Goal: Task Accomplishment & Management: Use online tool/utility

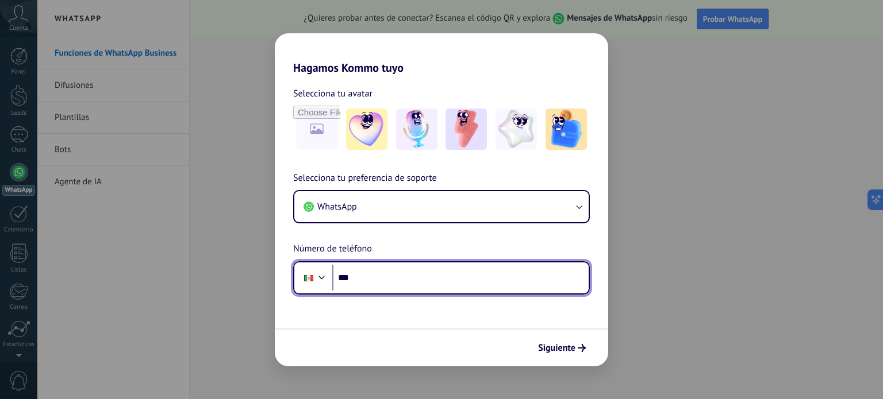
click at [422, 280] on input "***" at bounding box center [460, 278] width 256 height 26
type input "**********"
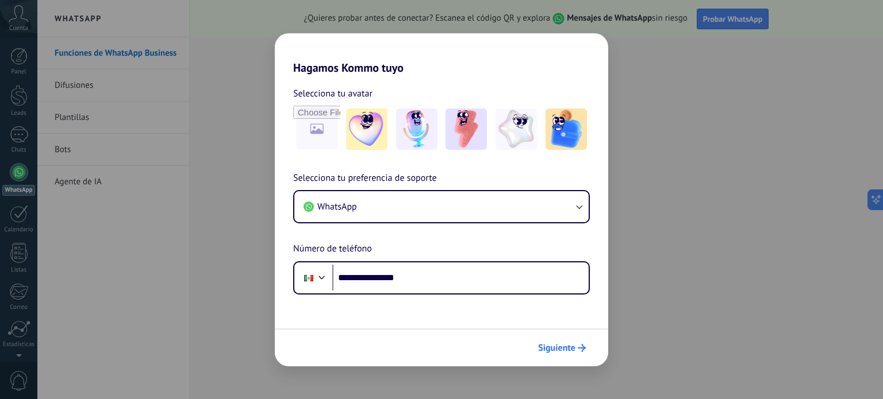
click at [555, 341] on button "Siguiente" at bounding box center [562, 349] width 58 height 20
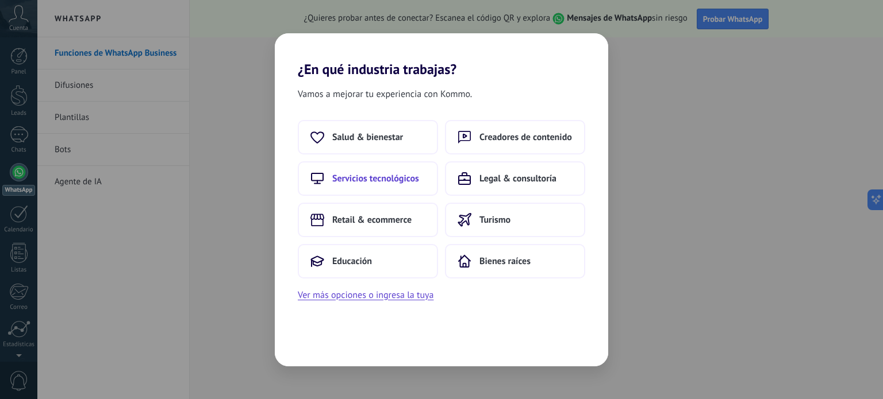
click at [394, 167] on button "Servicios tecnológicos" at bounding box center [368, 178] width 140 height 34
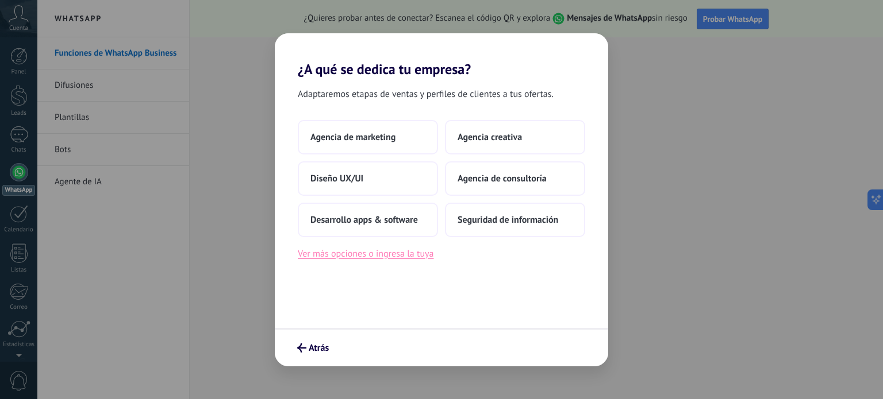
click at [403, 250] on button "Ver más opciones o ingresa la tuya" at bounding box center [366, 254] width 136 height 15
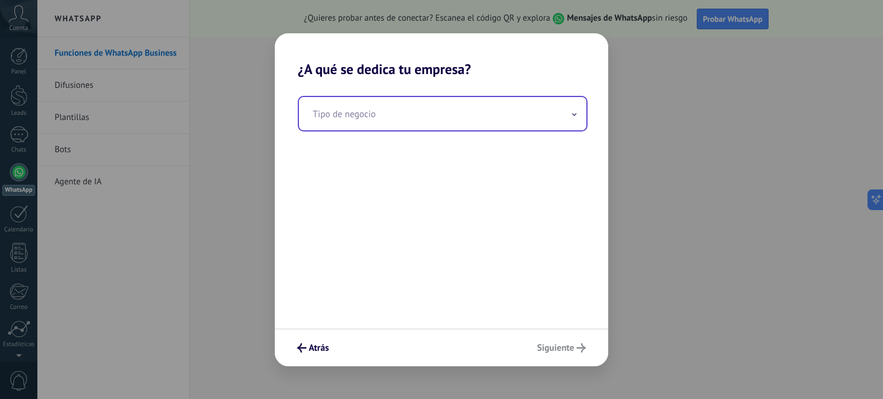
click at [460, 122] on input "text" at bounding box center [442, 113] width 287 height 33
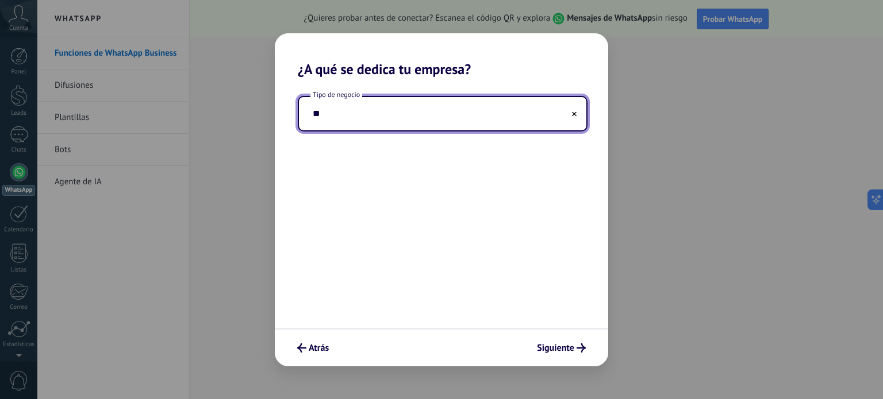
type input "*"
type input "********"
drag, startPoint x: 479, startPoint y: 202, endPoint x: 491, endPoint y: 163, distance: 41.1
click at [487, 186] on div "Tipo de negocio ********" at bounding box center [441, 203] width 333 height 251
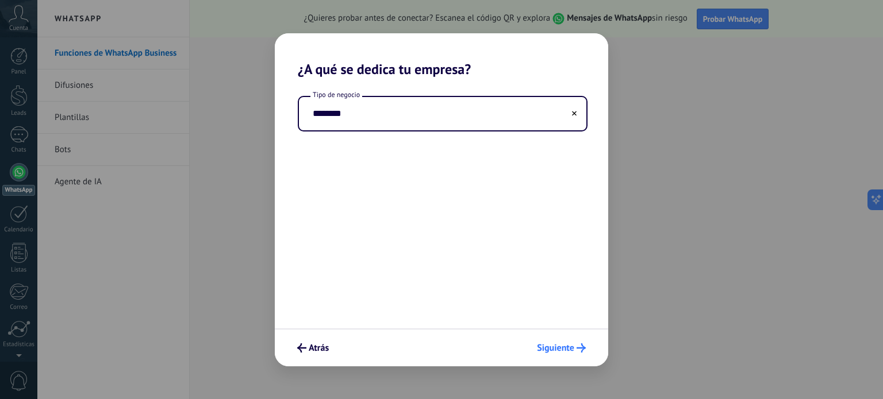
click at [553, 344] on span "Siguiente" at bounding box center [555, 348] width 37 height 8
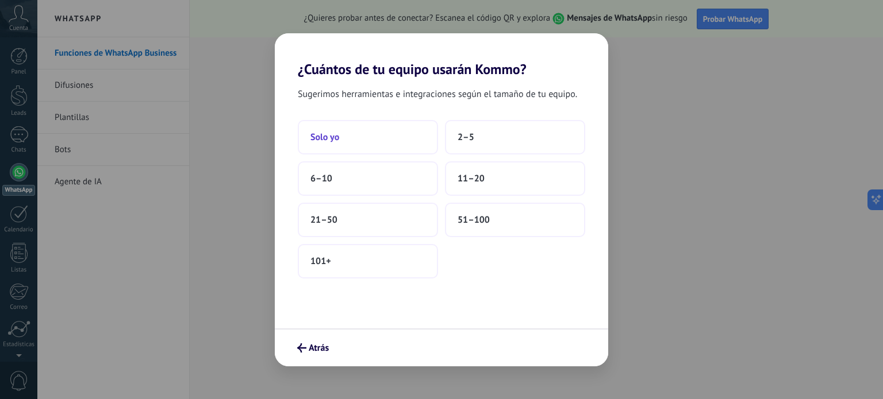
click at [345, 130] on button "Solo yo" at bounding box center [368, 137] width 140 height 34
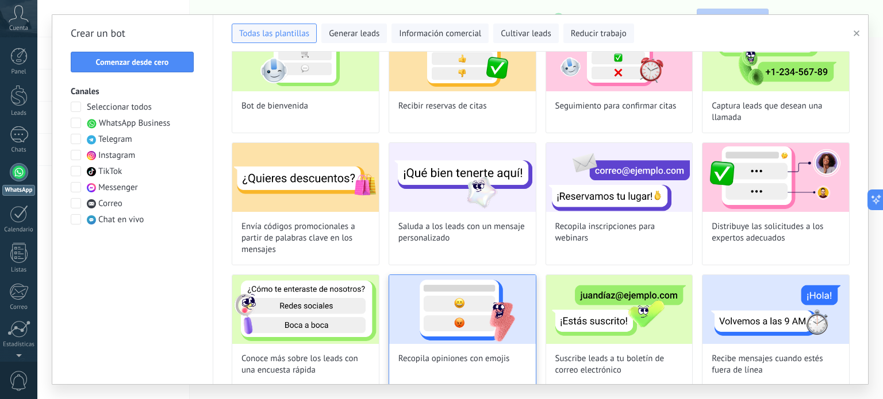
scroll to position [214, 0]
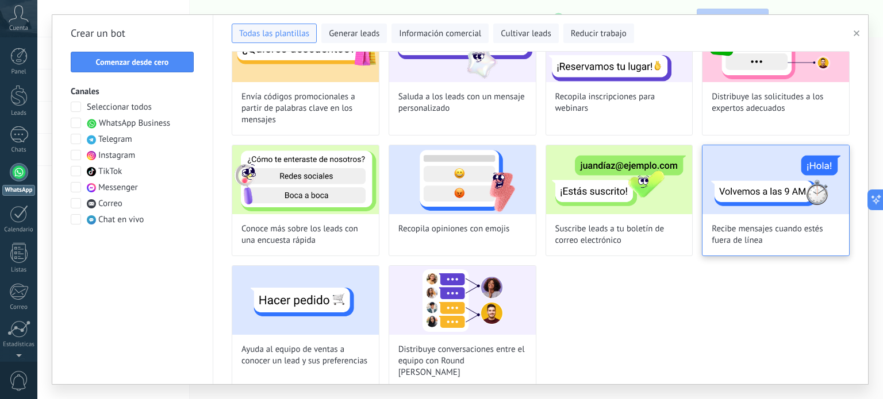
click at [740, 183] on img at bounding box center [775, 179] width 147 height 69
type input "**********"
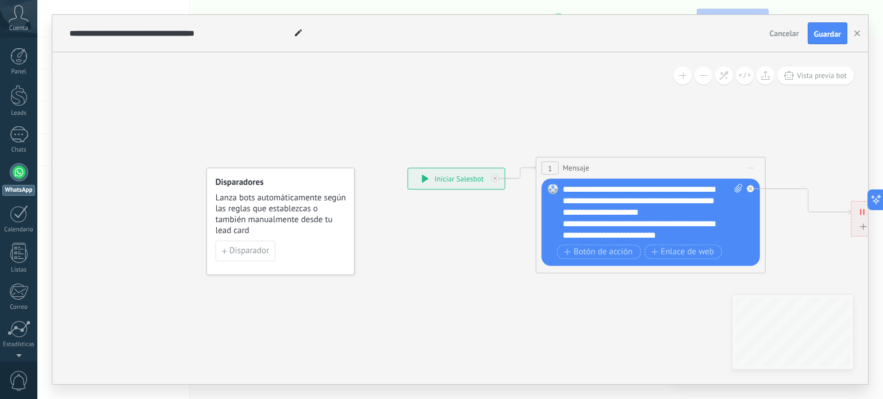
drag, startPoint x: 579, startPoint y: 294, endPoint x: 690, endPoint y: 323, distance: 114.2
click at [690, 323] on icon at bounding box center [736, 215] width 1233 height 691
click at [779, 34] on span "Cancelar" at bounding box center [784, 33] width 29 height 10
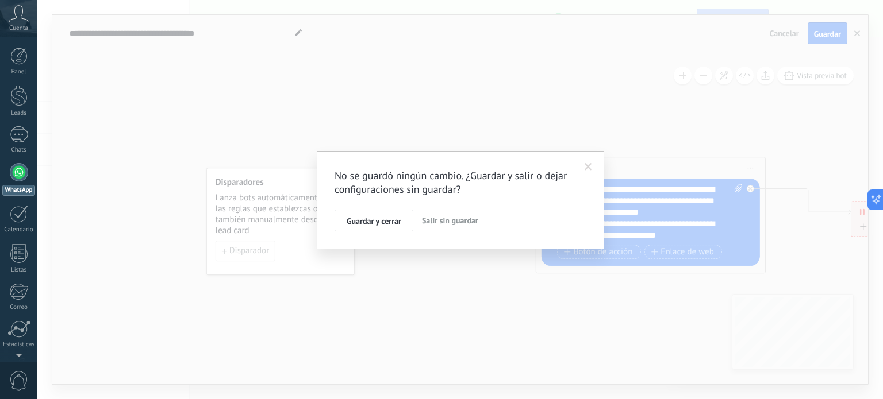
click at [468, 224] on span "Salir sin guardar" at bounding box center [450, 221] width 56 height 10
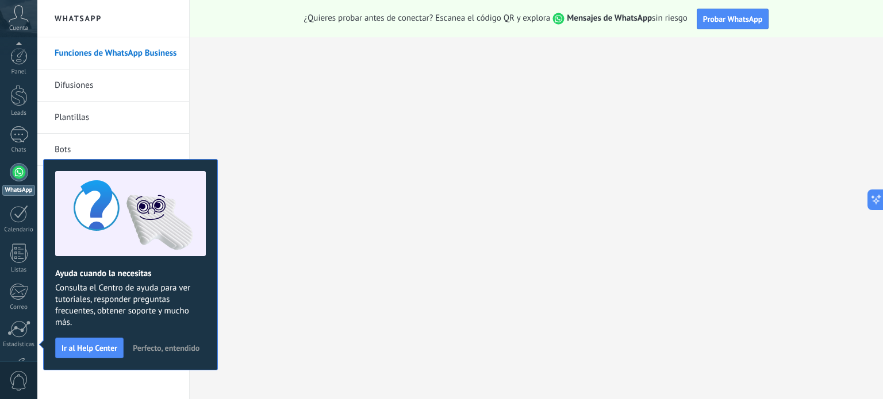
scroll to position [78, 0]
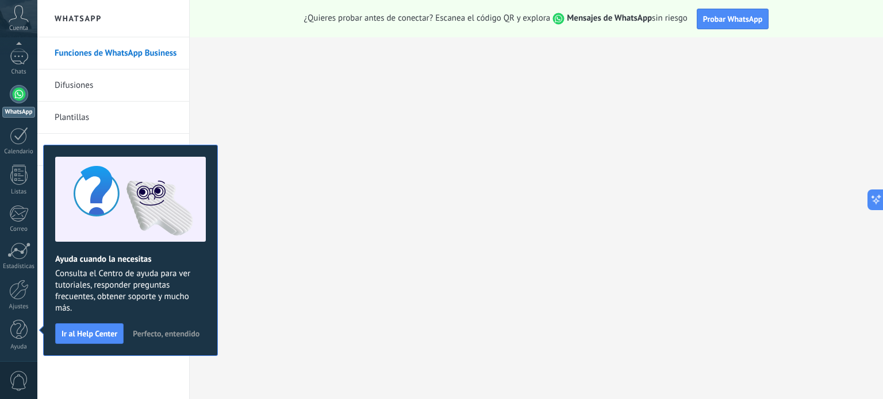
click at [188, 332] on span "Perfecto, entendido" at bounding box center [166, 334] width 67 height 8
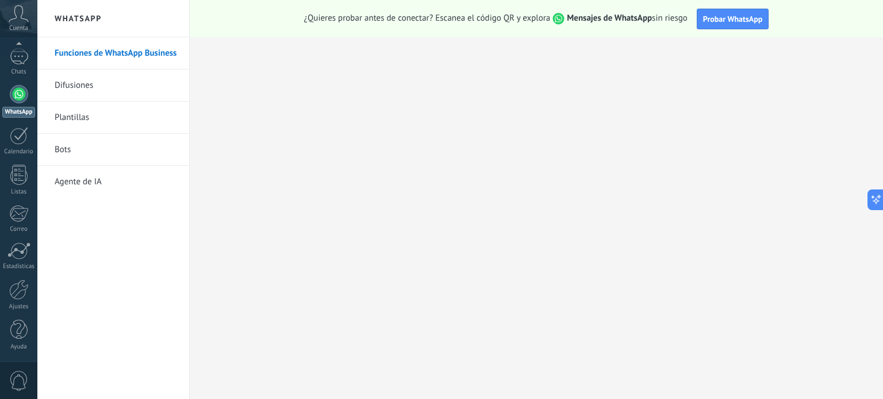
click at [87, 123] on link "Plantillas" at bounding box center [116, 118] width 123 height 32
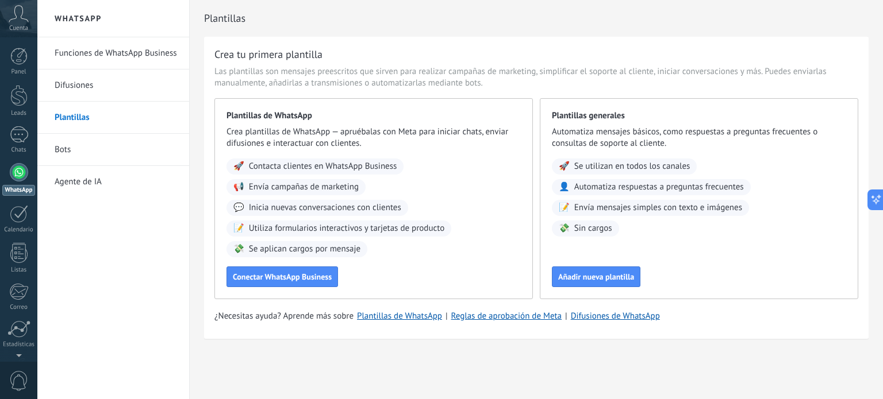
click at [116, 147] on link "Bots" at bounding box center [116, 150] width 123 height 32
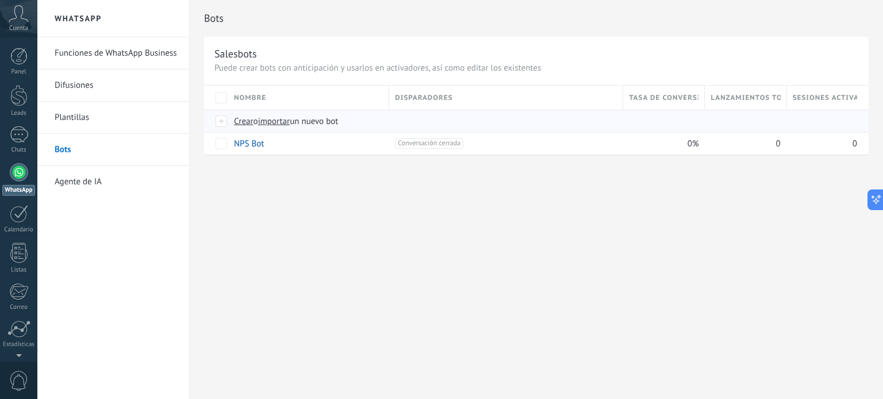
click at [221, 120] on div at bounding box center [222, 121] width 13 height 10
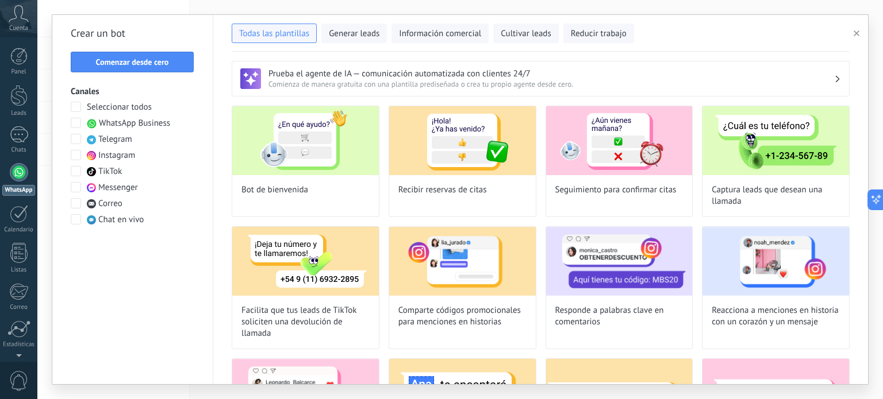
drag, startPoint x: 875, startPoint y: 360, endPoint x: 864, endPoint y: 353, distance: 12.4
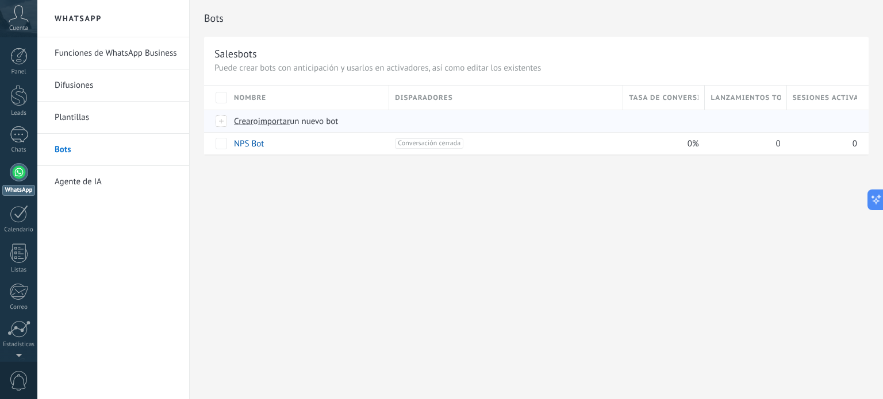
click at [244, 117] on span "Crear" at bounding box center [244, 121] width 20 height 11
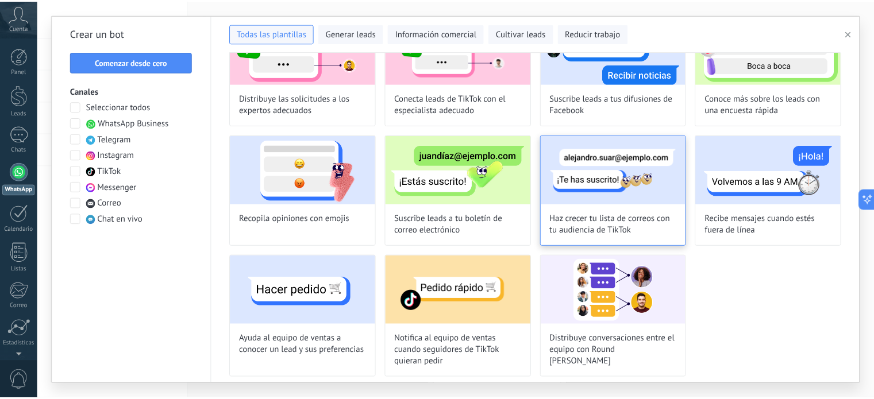
scroll to position [598, 0]
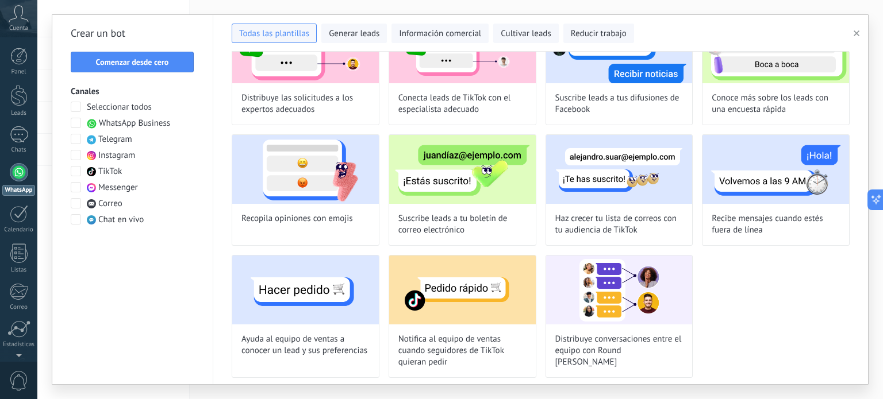
click at [299, 307] on img at bounding box center [305, 290] width 147 height 69
type input "**********"
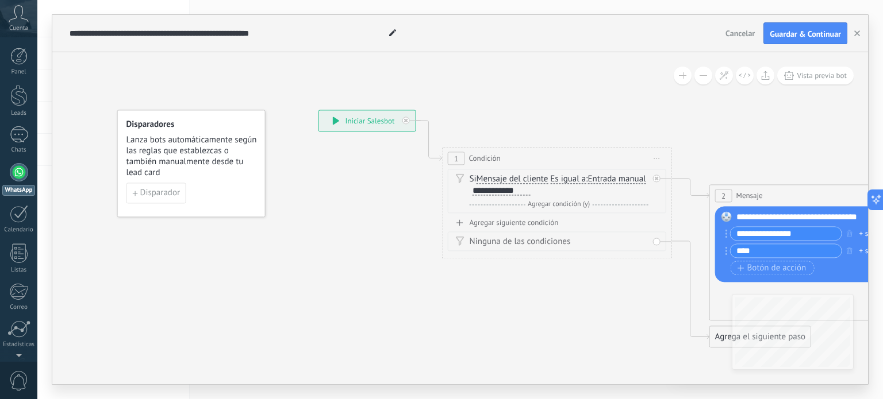
drag, startPoint x: 513, startPoint y: 326, endPoint x: 373, endPoint y: 236, distance: 166.3
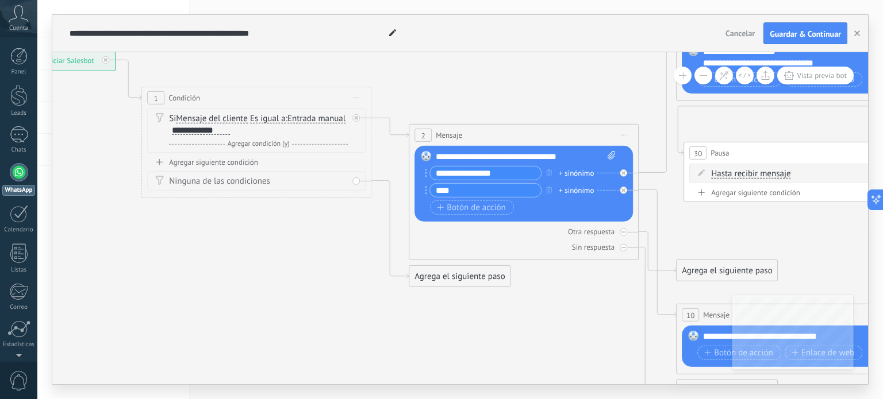
drag, startPoint x: 676, startPoint y: 348, endPoint x: 470, endPoint y: 311, distance: 209.6
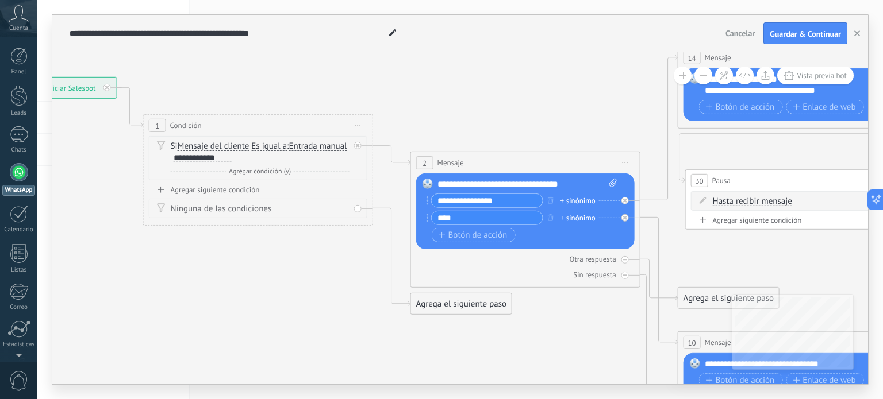
click at [512, 201] on input "**********" at bounding box center [487, 200] width 111 height 13
click at [556, 186] on div "**********" at bounding box center [527, 184] width 180 height 11
click at [556, 184] on div "**********" at bounding box center [527, 184] width 180 height 11
click at [566, 184] on div "**********" at bounding box center [527, 184] width 180 height 11
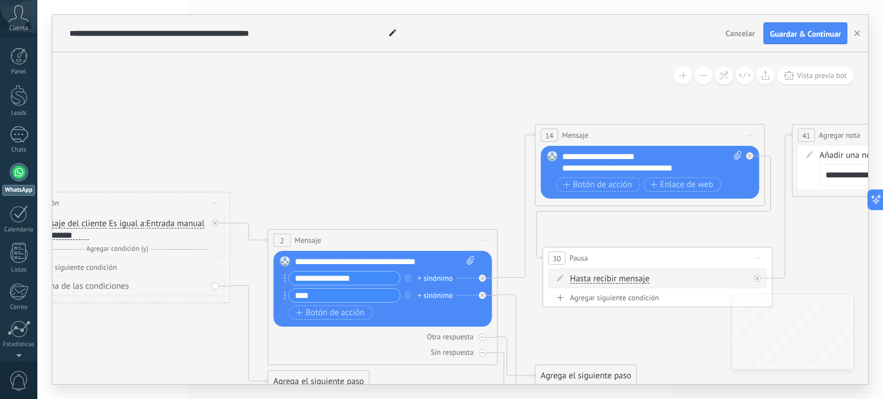
drag, startPoint x: 640, startPoint y: 115, endPoint x: 501, endPoint y: 182, distance: 154.0
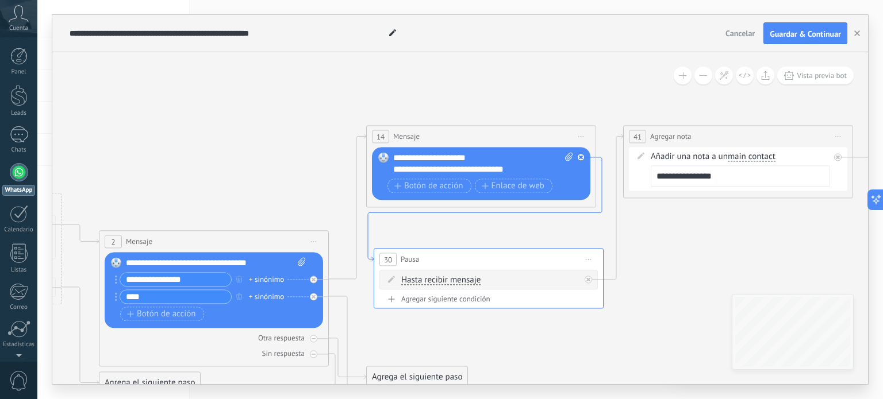
drag, startPoint x: 713, startPoint y: 209, endPoint x: 561, endPoint y: 203, distance: 151.8
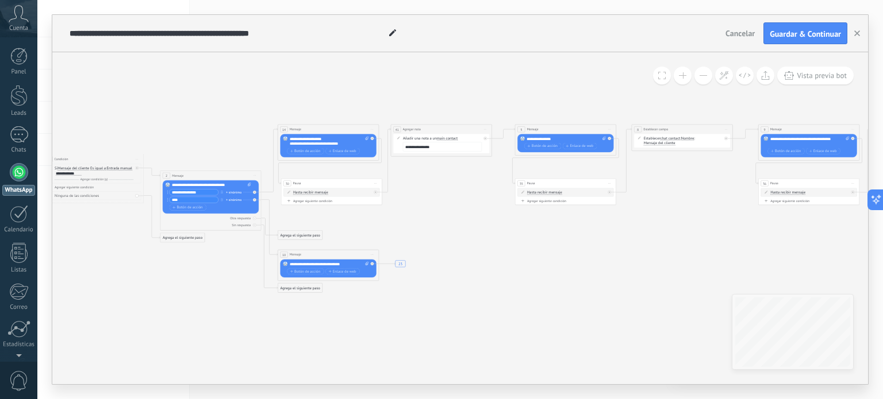
drag, startPoint x: 716, startPoint y: 245, endPoint x: 434, endPoint y: 218, distance: 283.0
click at [427, 218] on icon "23" at bounding box center [723, 208] width 1724 height 421
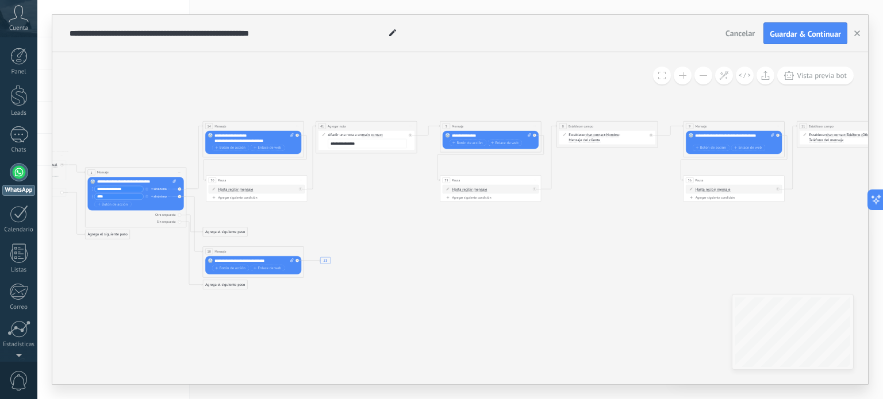
drag, startPoint x: 684, startPoint y: 242, endPoint x: 520, endPoint y: 215, distance: 166.6
click at [499, 232] on icon "23" at bounding box center [649, 205] width 1724 height 421
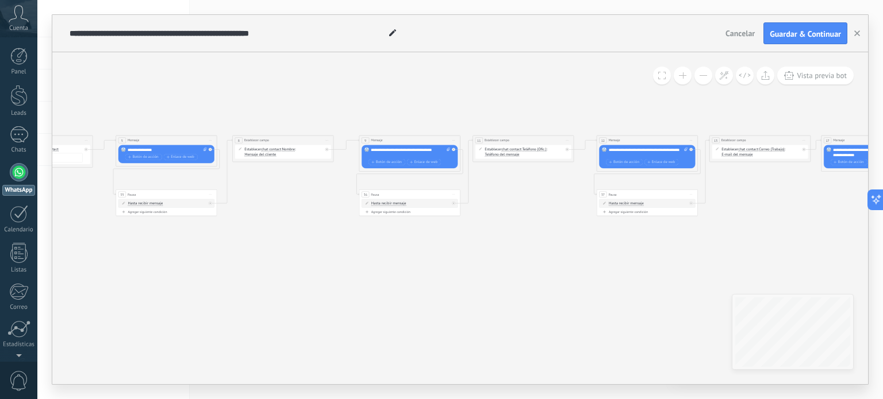
drag, startPoint x: 669, startPoint y: 233, endPoint x: 545, endPoint y: 226, distance: 124.3
click at [493, 250] on icon "23" at bounding box center [325, 219] width 1724 height 421
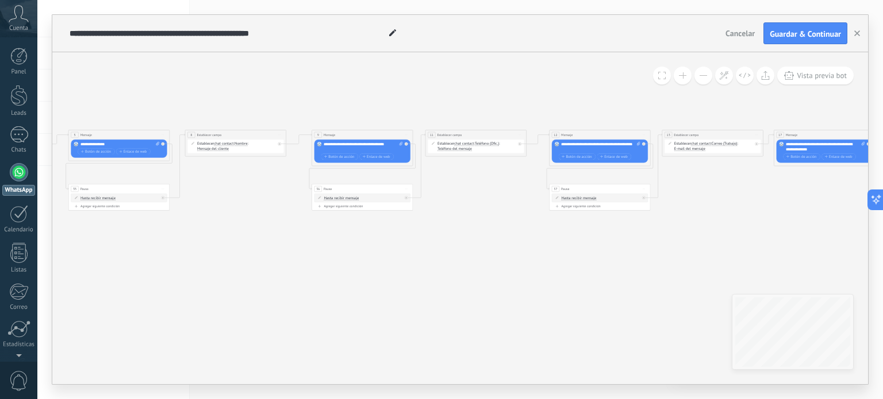
drag, startPoint x: 696, startPoint y: 236, endPoint x: 531, endPoint y: 215, distance: 166.3
click at [480, 232] on icon "23" at bounding box center [277, 213] width 1724 height 421
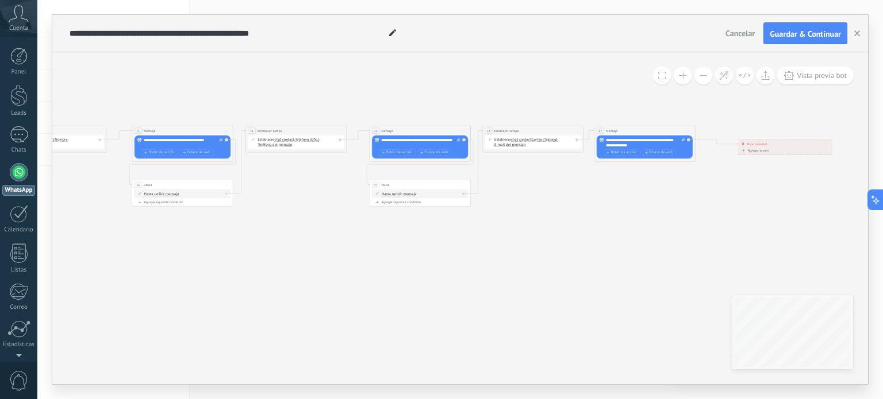
drag, startPoint x: 645, startPoint y: 229, endPoint x: 468, endPoint y: 232, distance: 177.6
click at [470, 236] on icon "23" at bounding box center [98, 209] width 1724 height 421
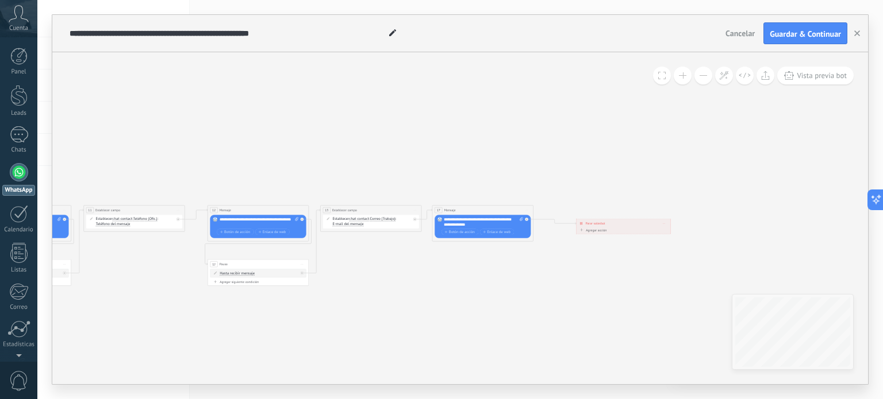
drag, startPoint x: 602, startPoint y: 226, endPoint x: 626, endPoint y: 300, distance: 78.0
click at [810, 79] on span "Vista previa bot" at bounding box center [822, 76] width 50 height 10
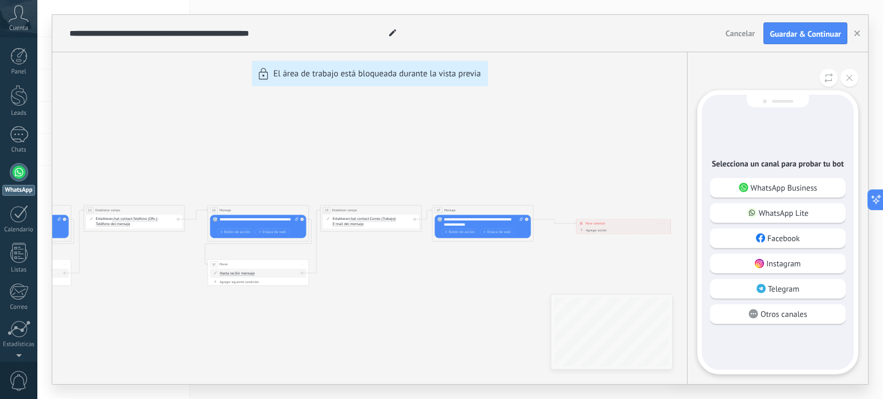
click at [791, 187] on p "WhatsApp Business" at bounding box center [784, 188] width 67 height 10
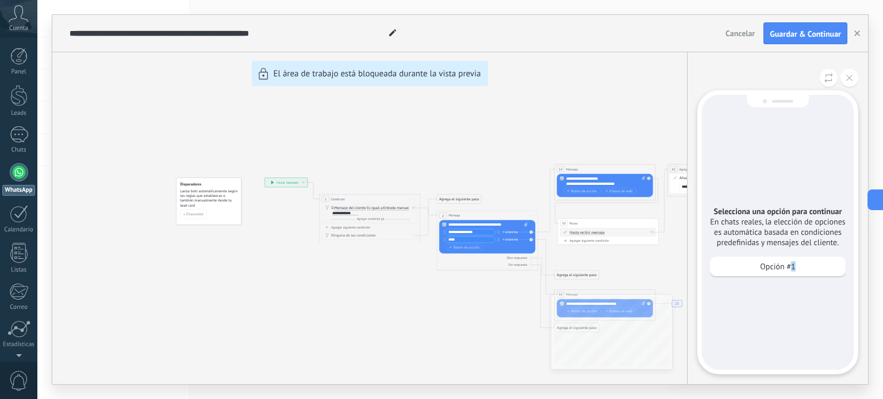
drag, startPoint x: 793, startPoint y: 268, endPoint x: 794, endPoint y: 259, distance: 9.2
click at [790, 264] on p "Opción #1" at bounding box center [777, 267] width 35 height 10
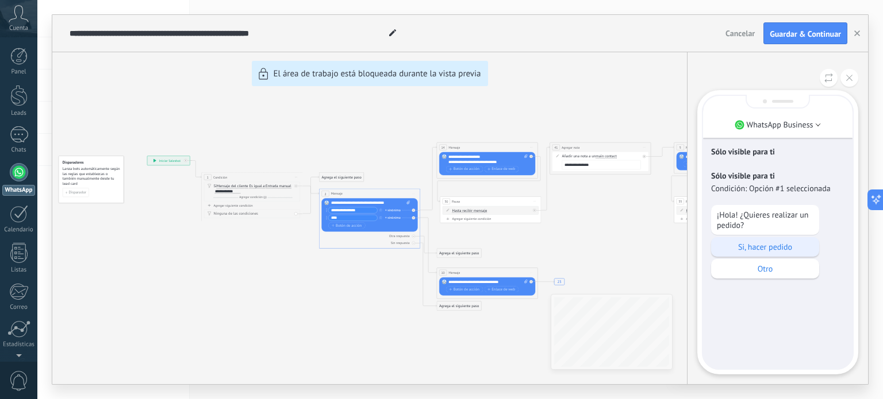
click at [776, 245] on p "Si, hacer pedido" at bounding box center [765, 247] width 97 height 10
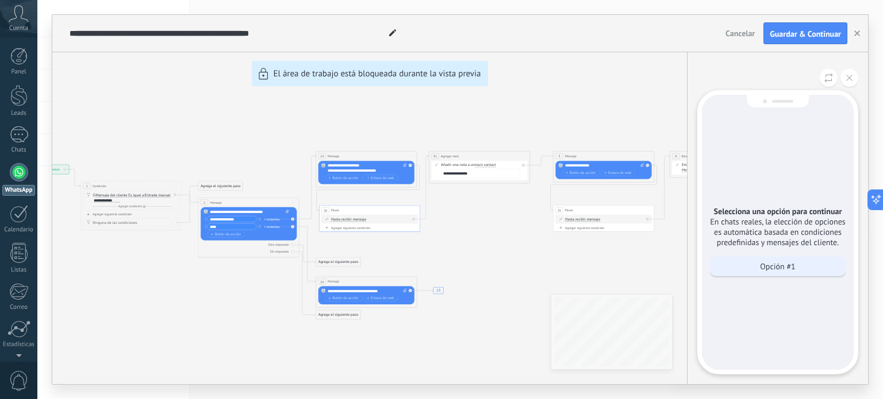
click at [768, 269] on p "Opción #1" at bounding box center [777, 267] width 35 height 10
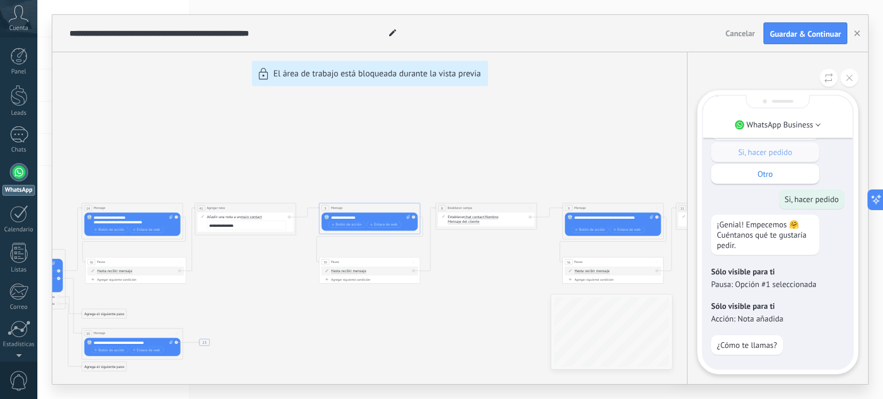
click at [770, 340] on div "WhatsApp Business Sólo visible para ti Sólo visible para ti Condición: Opción #…" at bounding box center [777, 232] width 161 height 284
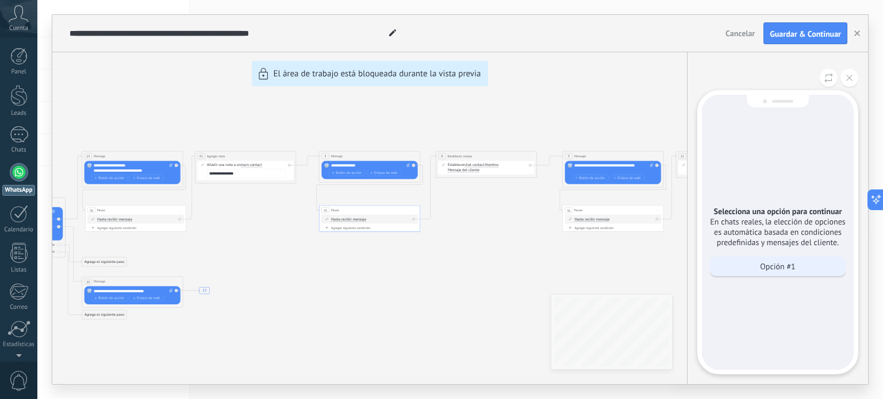
click at [776, 268] on p "Opción #1" at bounding box center [777, 267] width 35 height 10
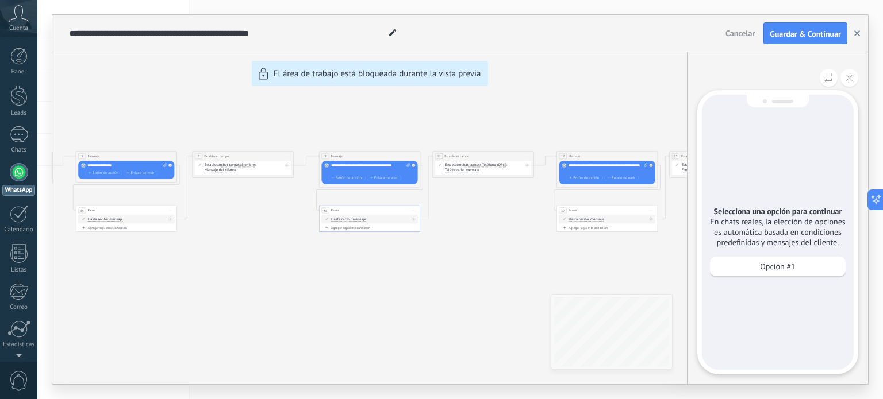
click at [853, 29] on button "button" at bounding box center [856, 33] width 17 height 22
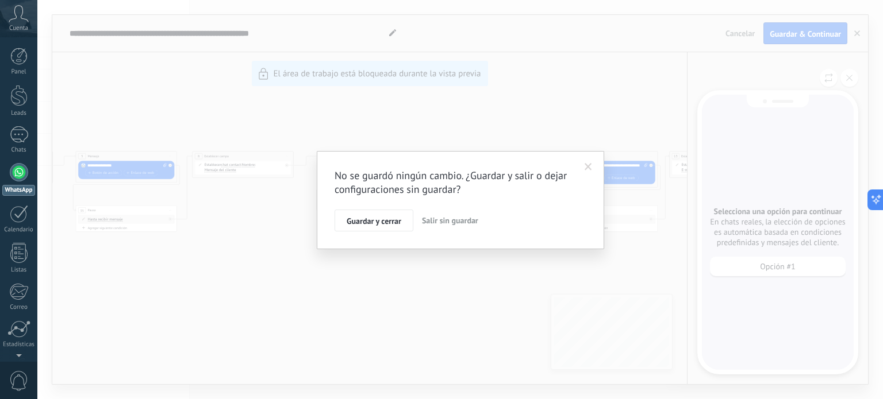
click at [459, 220] on span "Salir sin guardar" at bounding box center [450, 221] width 56 height 10
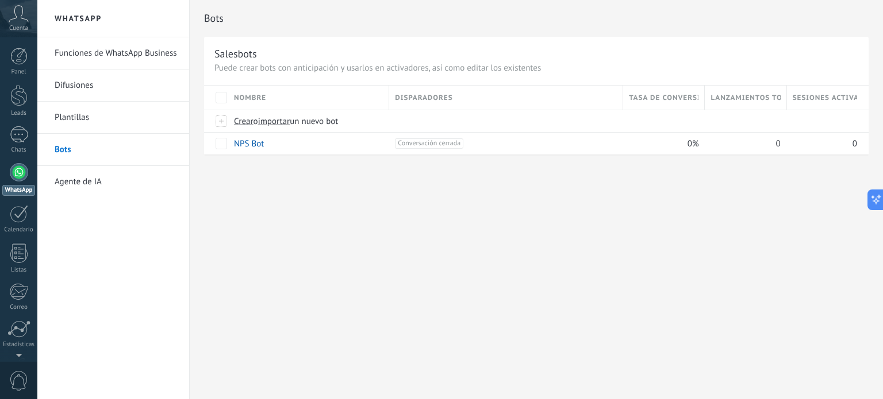
click at [136, 183] on link "Agente de IA" at bounding box center [116, 182] width 123 height 32
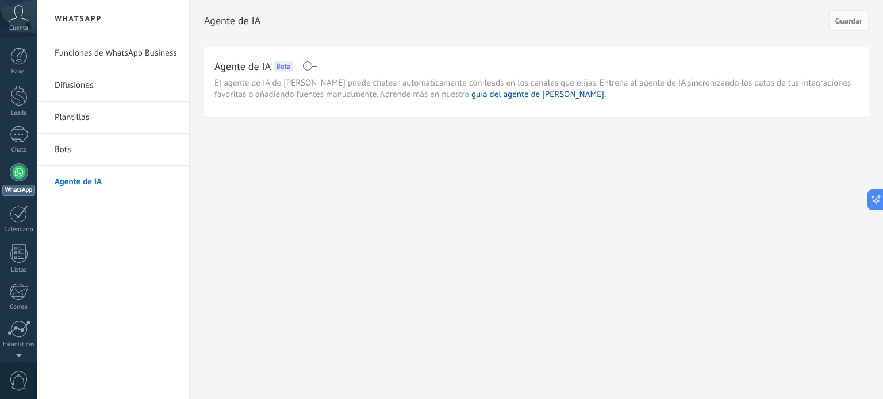
click at [135, 87] on link "Difusiones" at bounding box center [116, 86] width 123 height 32
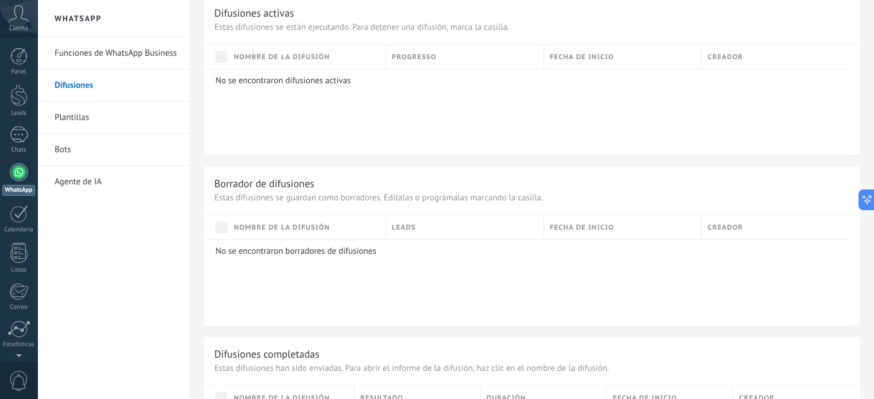
scroll to position [504, 0]
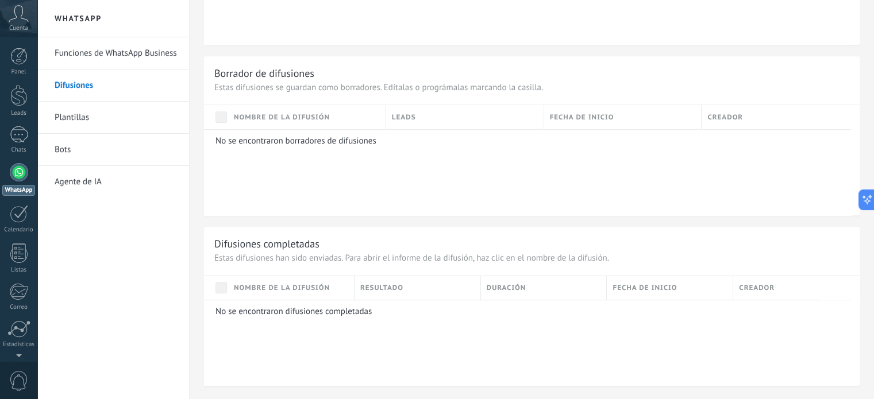
drag, startPoint x: 149, startPoint y: 56, endPoint x: 159, endPoint y: 52, distance: 10.0
click at [150, 56] on link "Funciones de WhatsApp Business" at bounding box center [116, 53] width 123 height 32
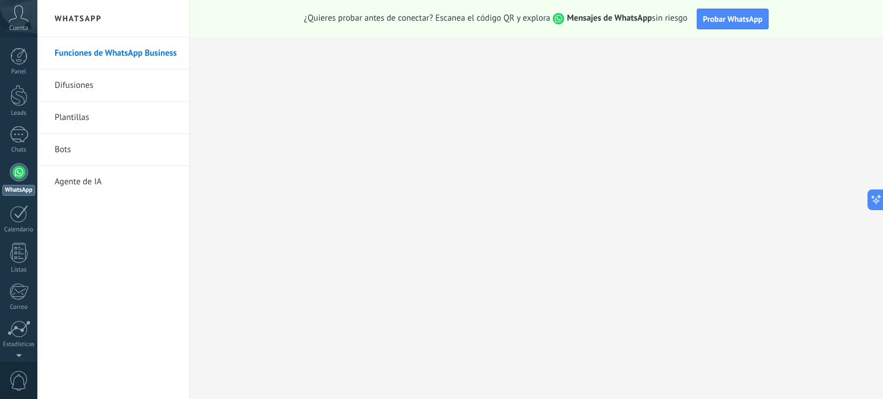
click at [8, 10] on div "Cuenta" at bounding box center [18, 18] width 37 height 37
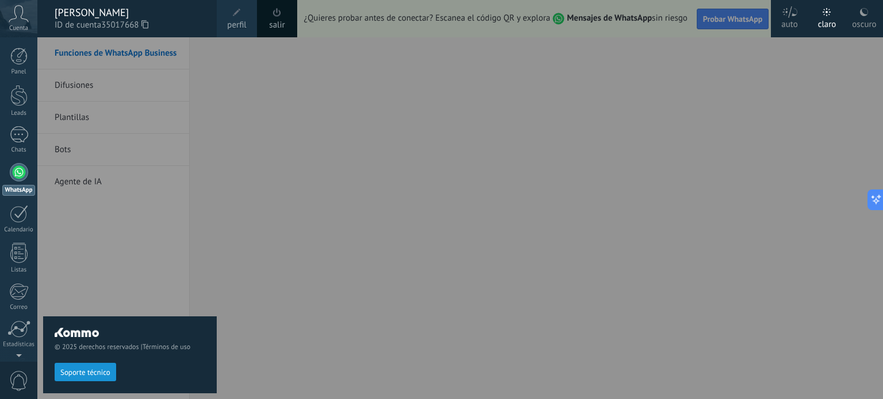
click at [18, 17] on icon at bounding box center [19, 13] width 20 height 17
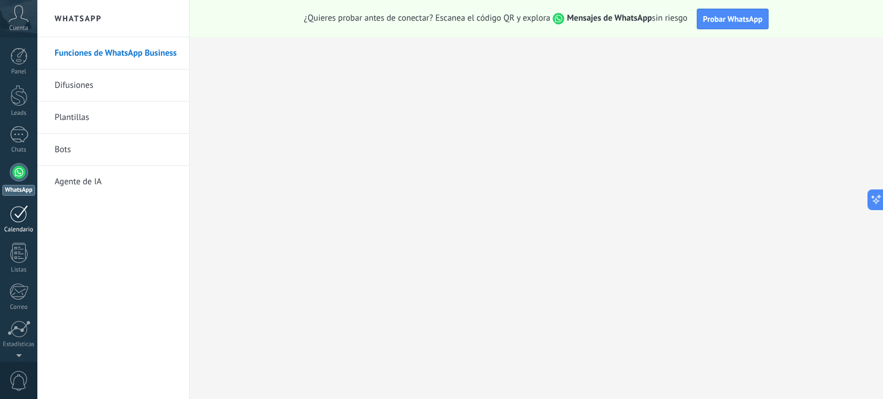
click at [13, 210] on div at bounding box center [19, 214] width 18 height 18
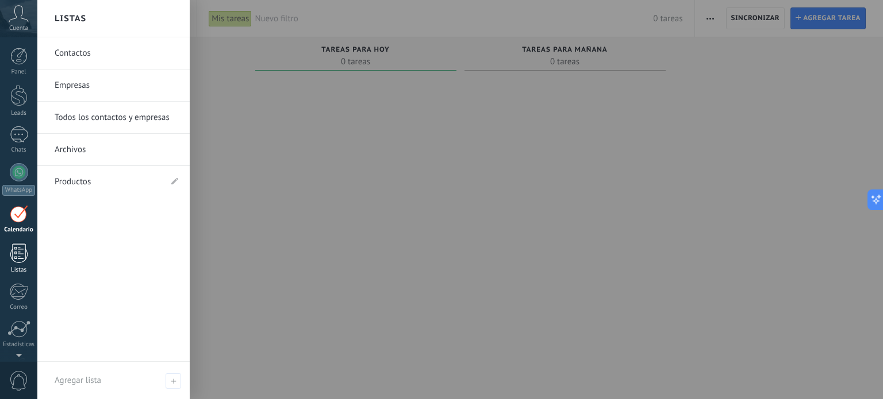
click at [9, 257] on link "Listas" at bounding box center [18, 258] width 37 height 31
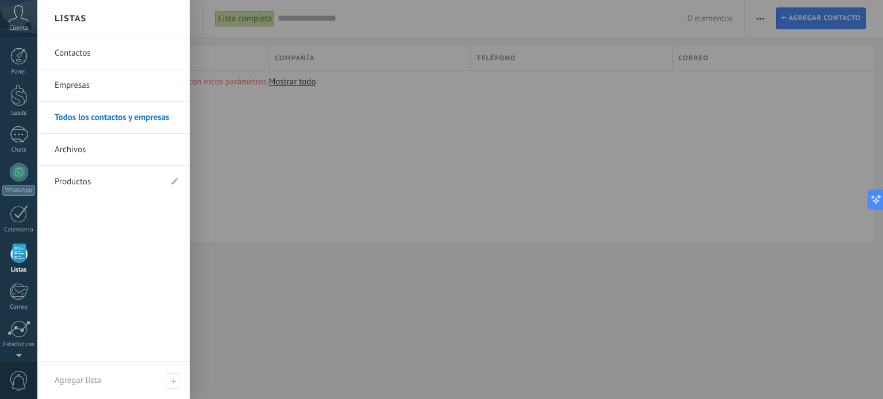
drag, startPoint x: 9, startPoint y: 272, endPoint x: 17, endPoint y: 267, distance: 9.9
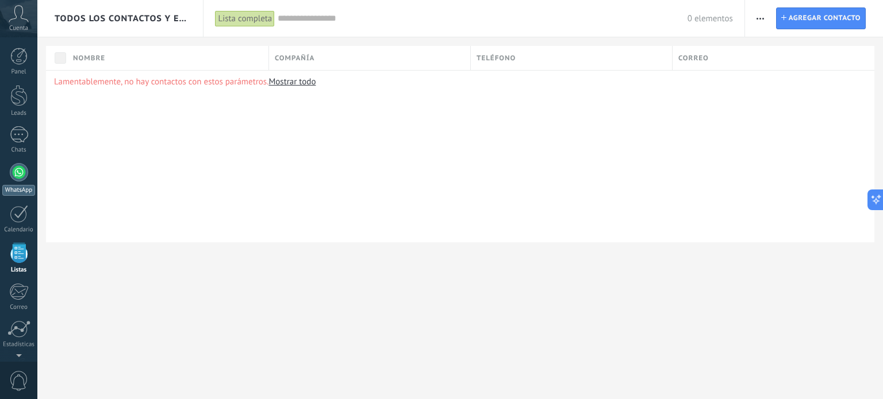
click at [9, 170] on link "WhatsApp" at bounding box center [18, 179] width 37 height 33
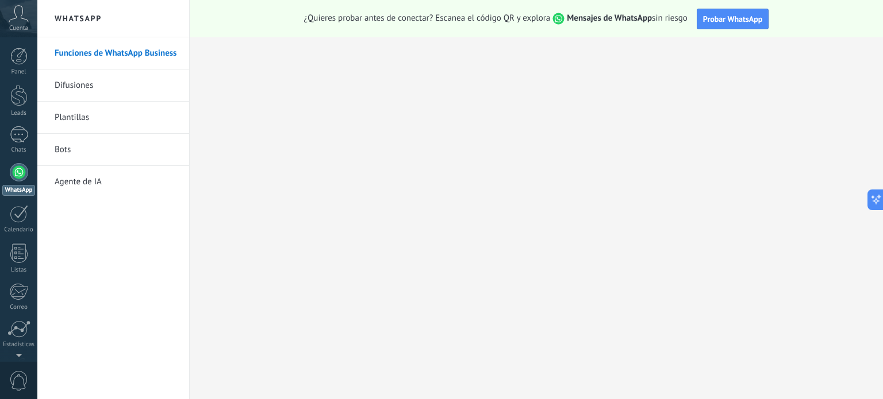
click at [104, 144] on link "Bots" at bounding box center [116, 150] width 123 height 32
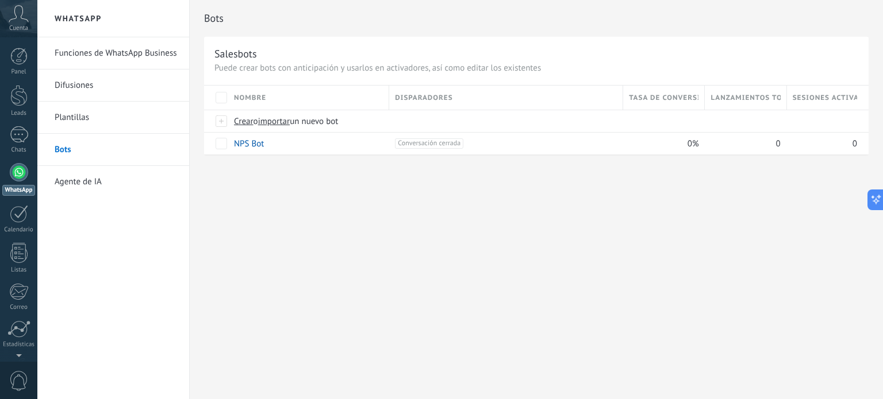
click at [84, 107] on link "Plantillas" at bounding box center [116, 118] width 123 height 32
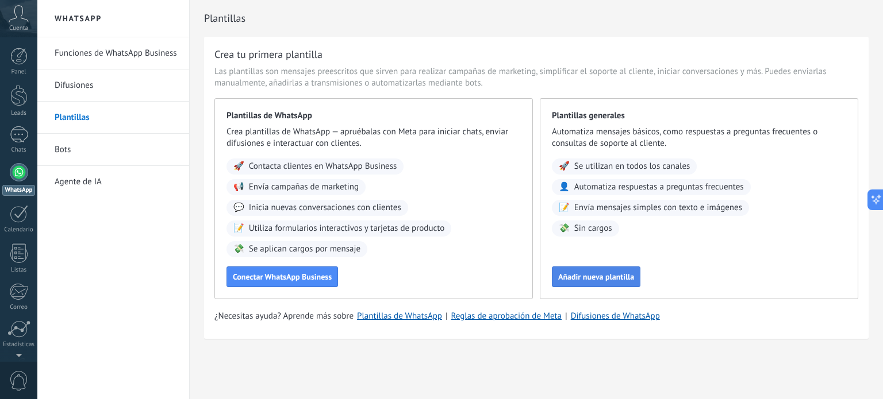
drag, startPoint x: 322, startPoint y: 284, endPoint x: 585, endPoint y: 276, distance: 262.2
click at [585, 276] on span "Añadir nueva plantilla" at bounding box center [596, 277] width 76 height 8
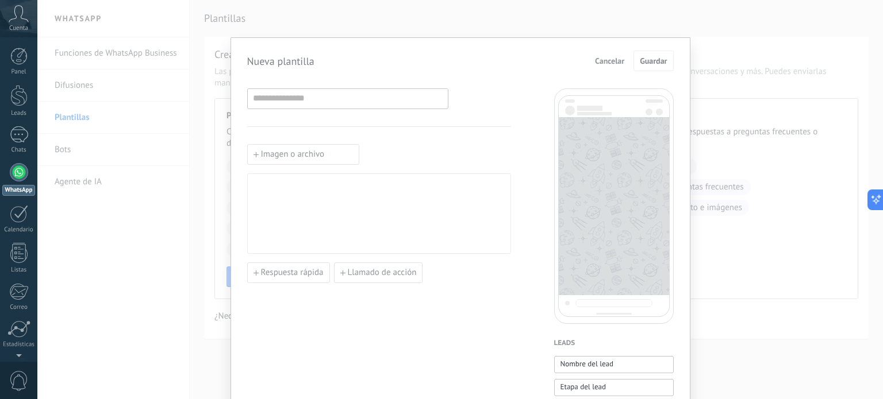
drag, startPoint x: 487, startPoint y: 301, endPoint x: 493, endPoint y: 239, distance: 62.4
click at [390, 106] on input at bounding box center [348, 98] width 200 height 18
click at [609, 61] on span "Cancelar" at bounding box center [609, 61] width 29 height 8
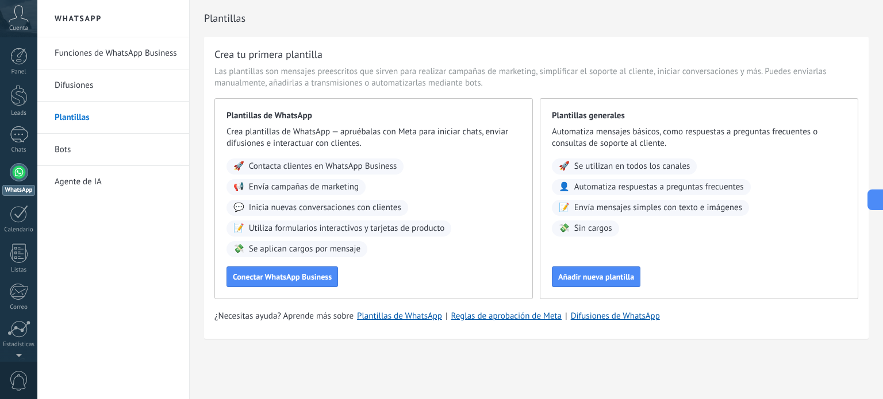
click at [148, 53] on link "Funciones de WhatsApp Business" at bounding box center [116, 53] width 123 height 32
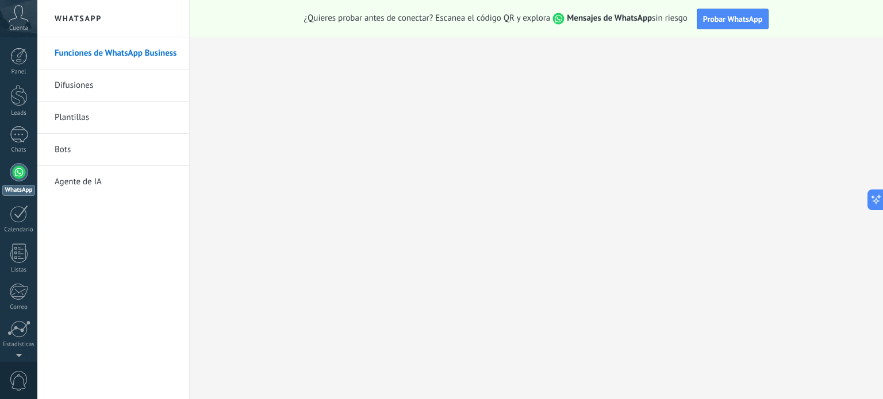
click at [135, 149] on link "Bots" at bounding box center [116, 150] width 123 height 32
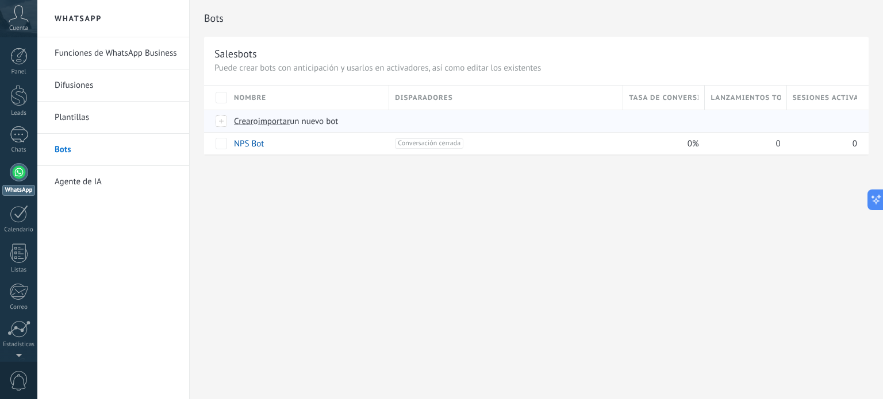
click at [252, 116] on span "Crear" at bounding box center [244, 121] width 20 height 11
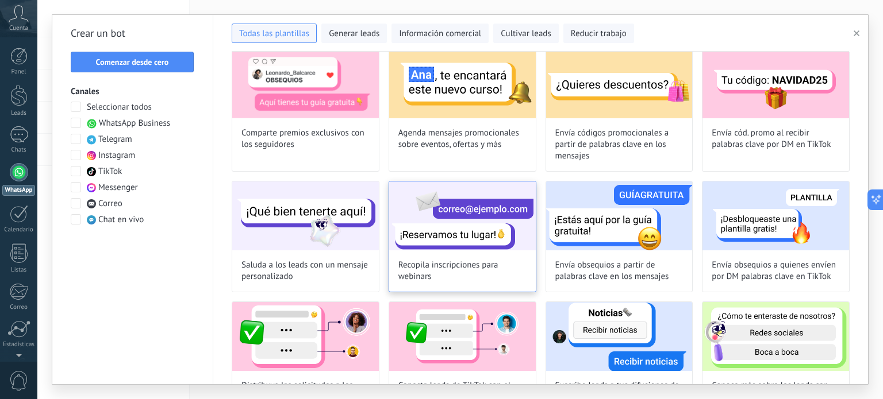
scroll to position [253, 0]
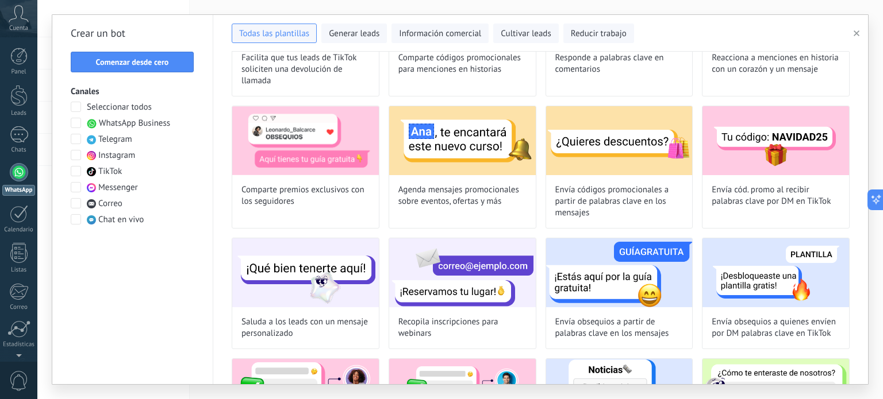
click at [74, 125] on span at bounding box center [76, 123] width 10 height 10
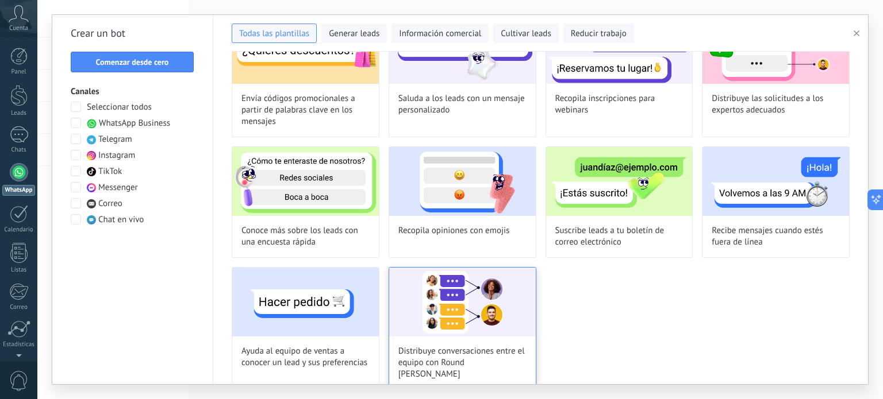
scroll to position [214, 0]
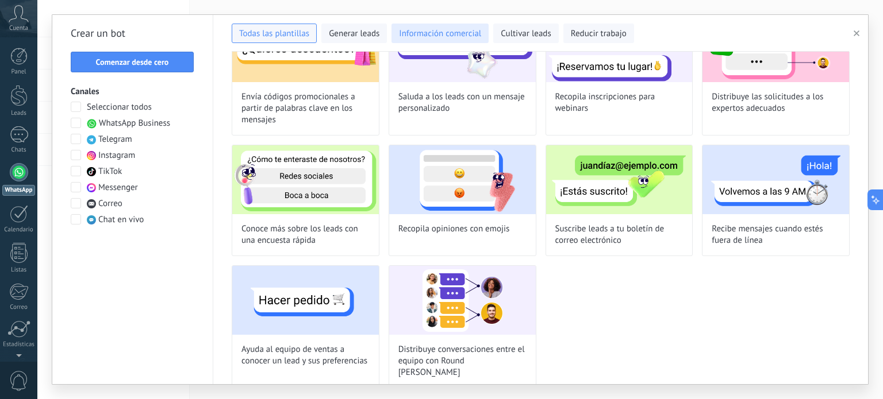
click at [463, 35] on span "Información comercial" at bounding box center [440, 33] width 82 height 11
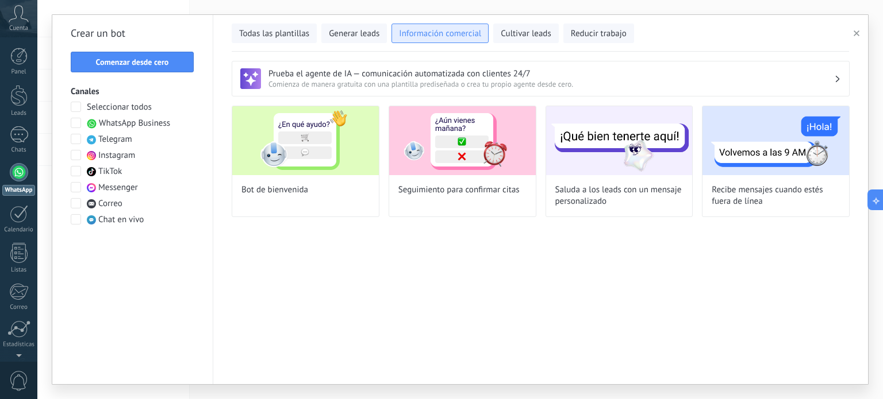
scroll to position [0, 0]
